Goal: Book appointment/travel/reservation

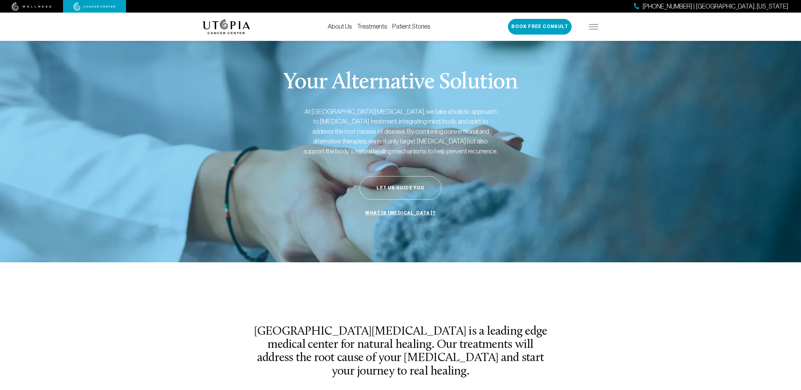
click at [365, 21] on div "About Us Treatments Patient Stories (727) 799-9060 | Tampa, Florida Book Free C…" at bounding box center [400, 27] width 396 height 28
click at [367, 27] on link "Treatments" at bounding box center [372, 26] width 30 height 7
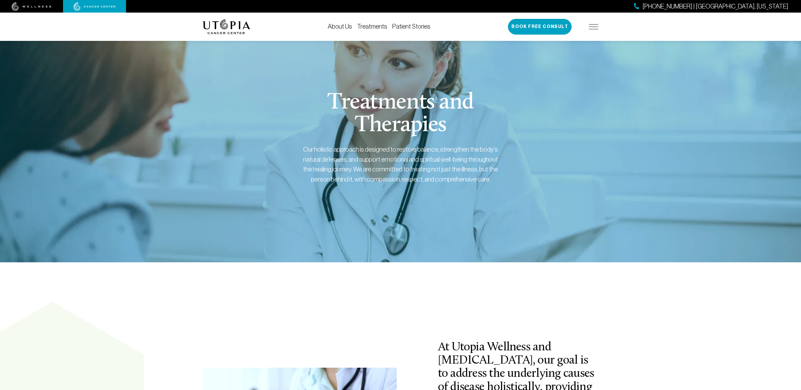
click at [242, 22] on img at bounding box center [226, 26] width 48 height 15
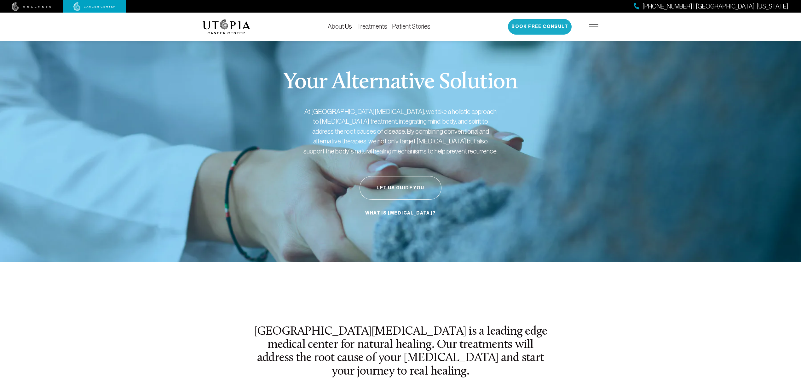
click at [527, 22] on button "Book Free Consult" at bounding box center [540, 27] width 64 height 16
click at [41, 6] on img at bounding box center [32, 6] width 40 height 9
click at [37, 9] on img at bounding box center [32, 6] width 40 height 9
